Goal: Navigation & Orientation: Find specific page/section

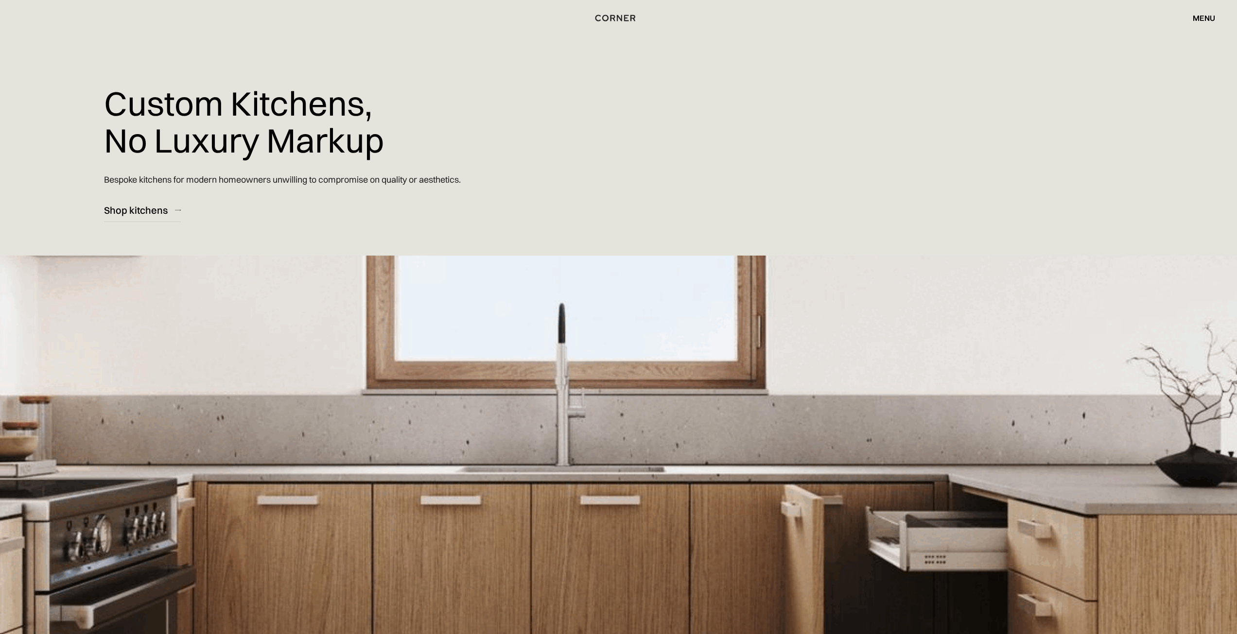
click at [1204, 18] on div "menu" at bounding box center [1204, 18] width 22 height 8
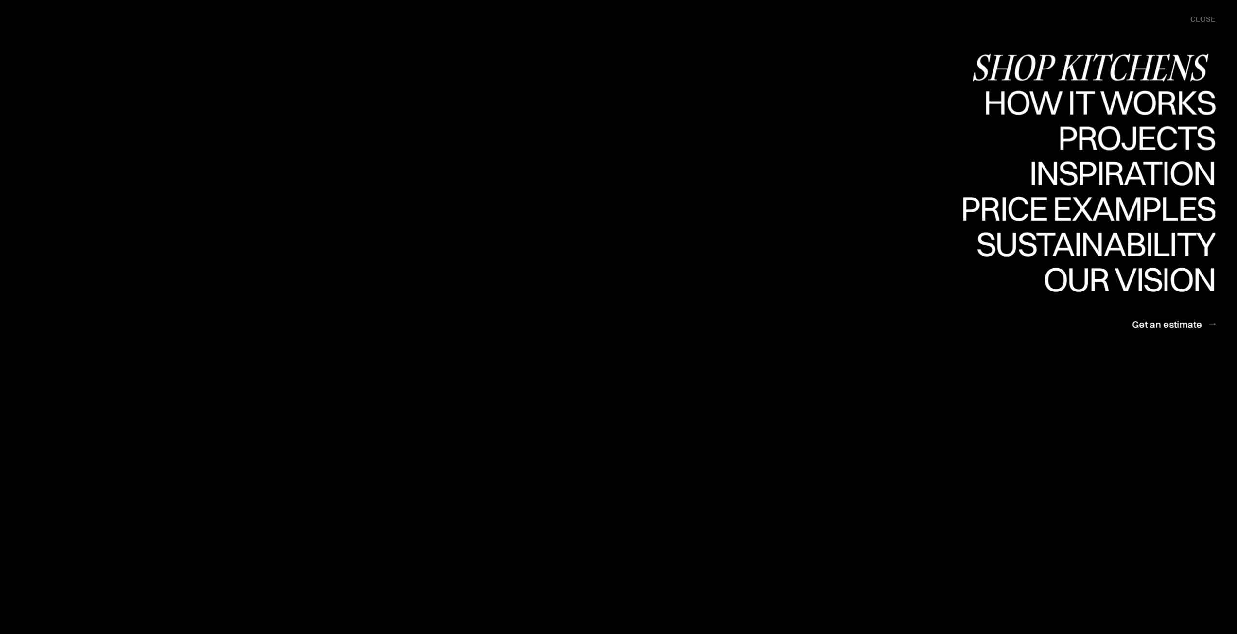
click at [1111, 74] on div "Shop Kitchens" at bounding box center [1093, 67] width 244 height 34
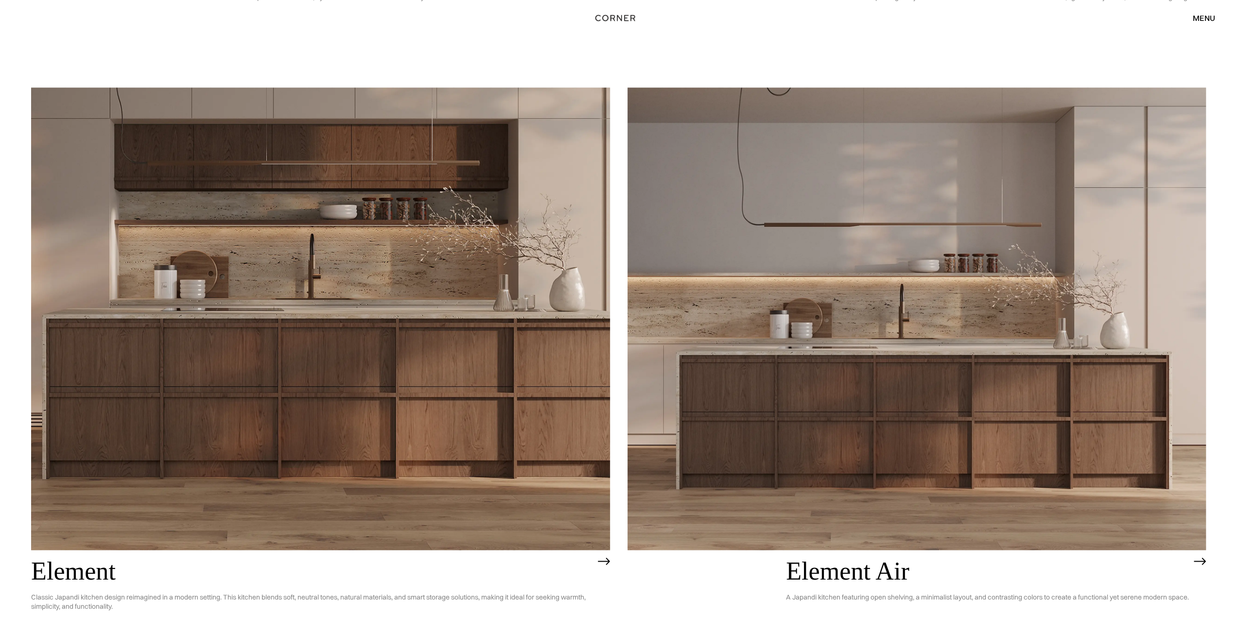
scroll to position [1374, 0]
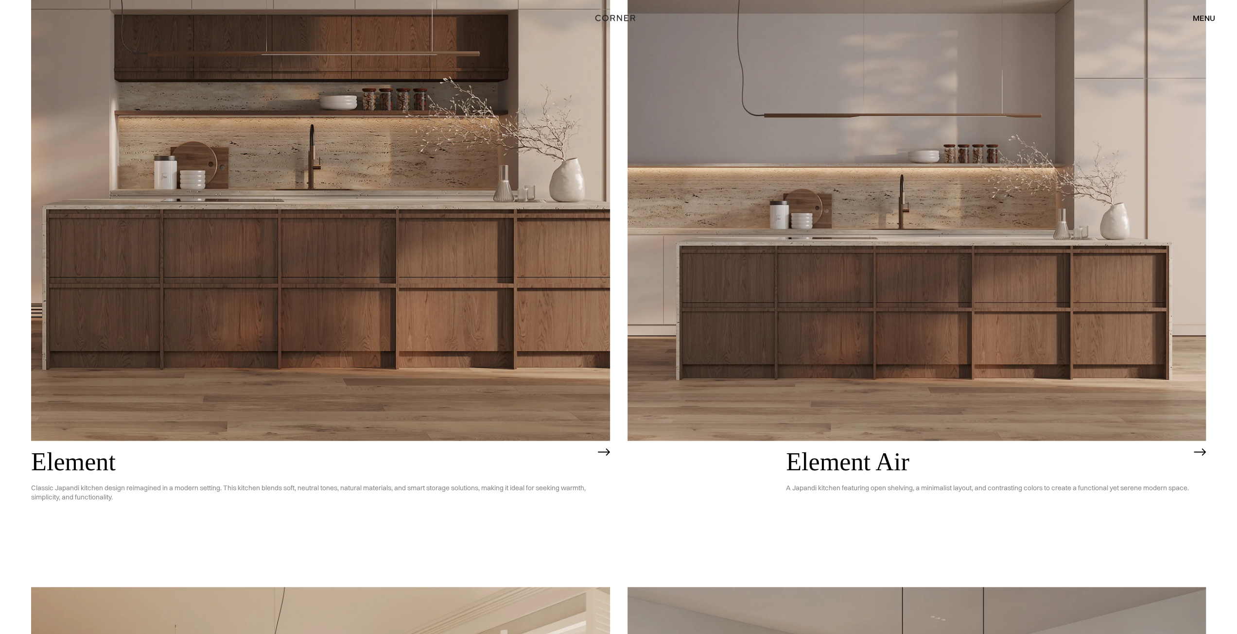
drag, startPoint x: 358, startPoint y: 347, endPoint x: 351, endPoint y: 343, distance: 8.0
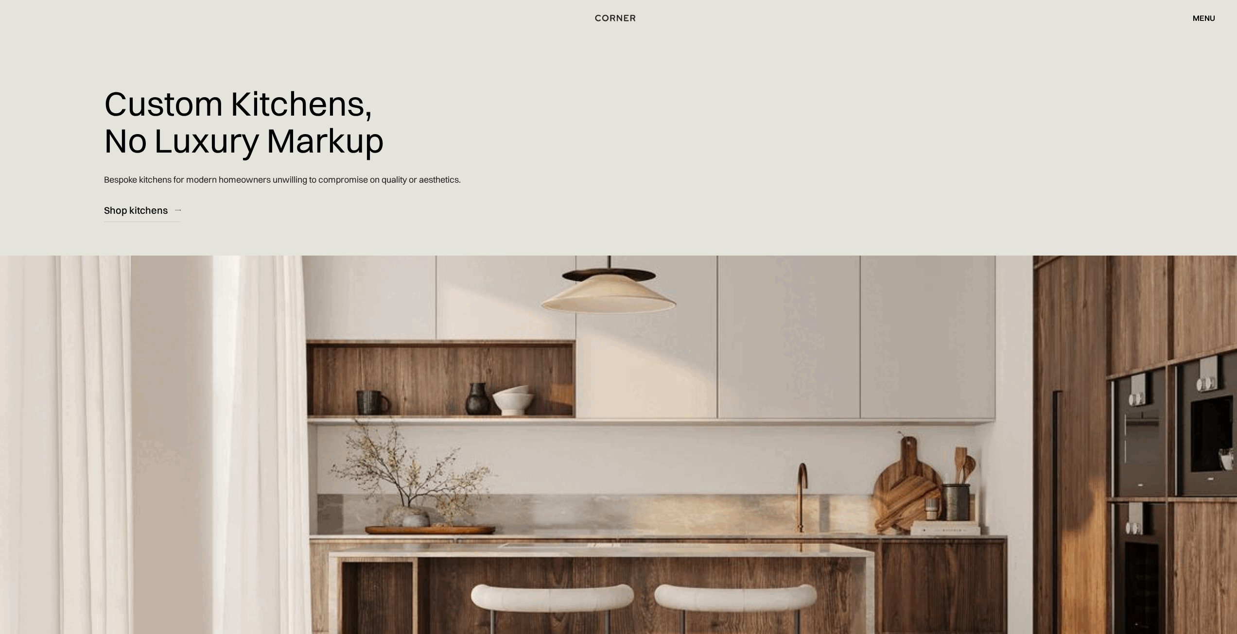
drag, startPoint x: 288, startPoint y: 139, endPoint x: 318, endPoint y: 98, distance: 50.3
